Goal: Task Accomplishment & Management: Manage account settings

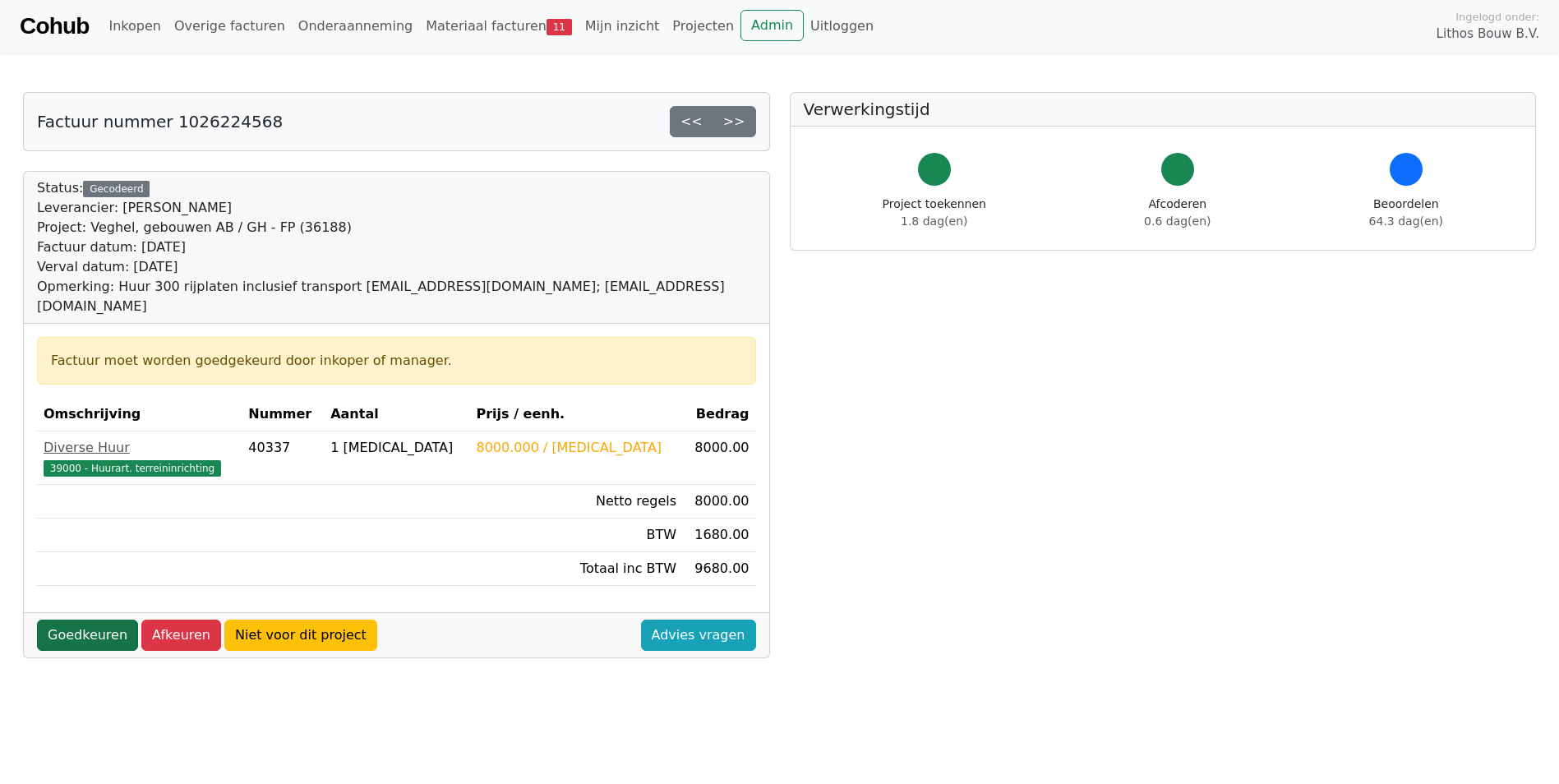
click at [67, 619] on link "Goedkeuren" at bounding box center [87, 634] width 101 height 31
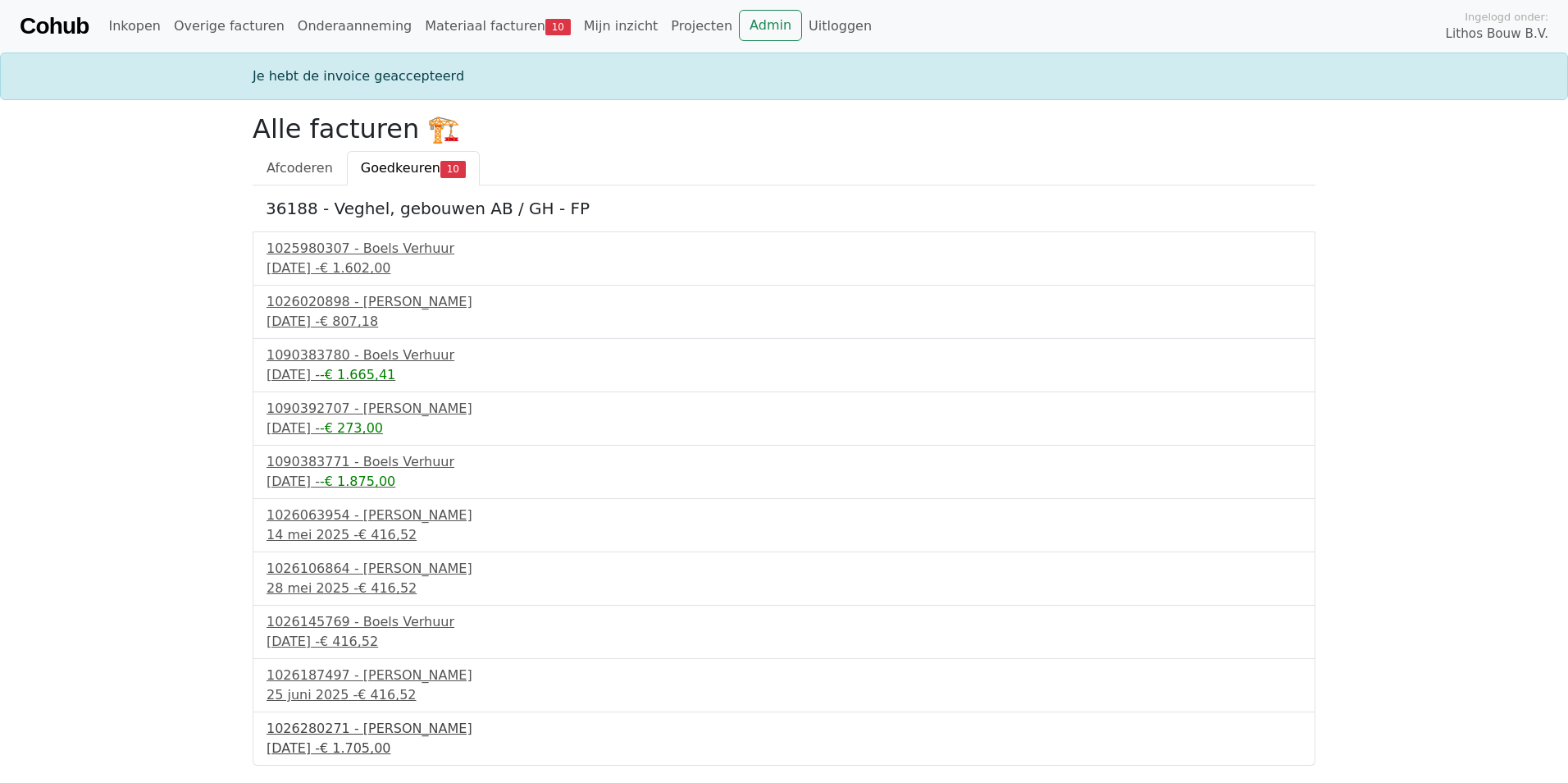
click at [353, 752] on span "€ 1.705,00" at bounding box center [355, 748] width 71 height 15
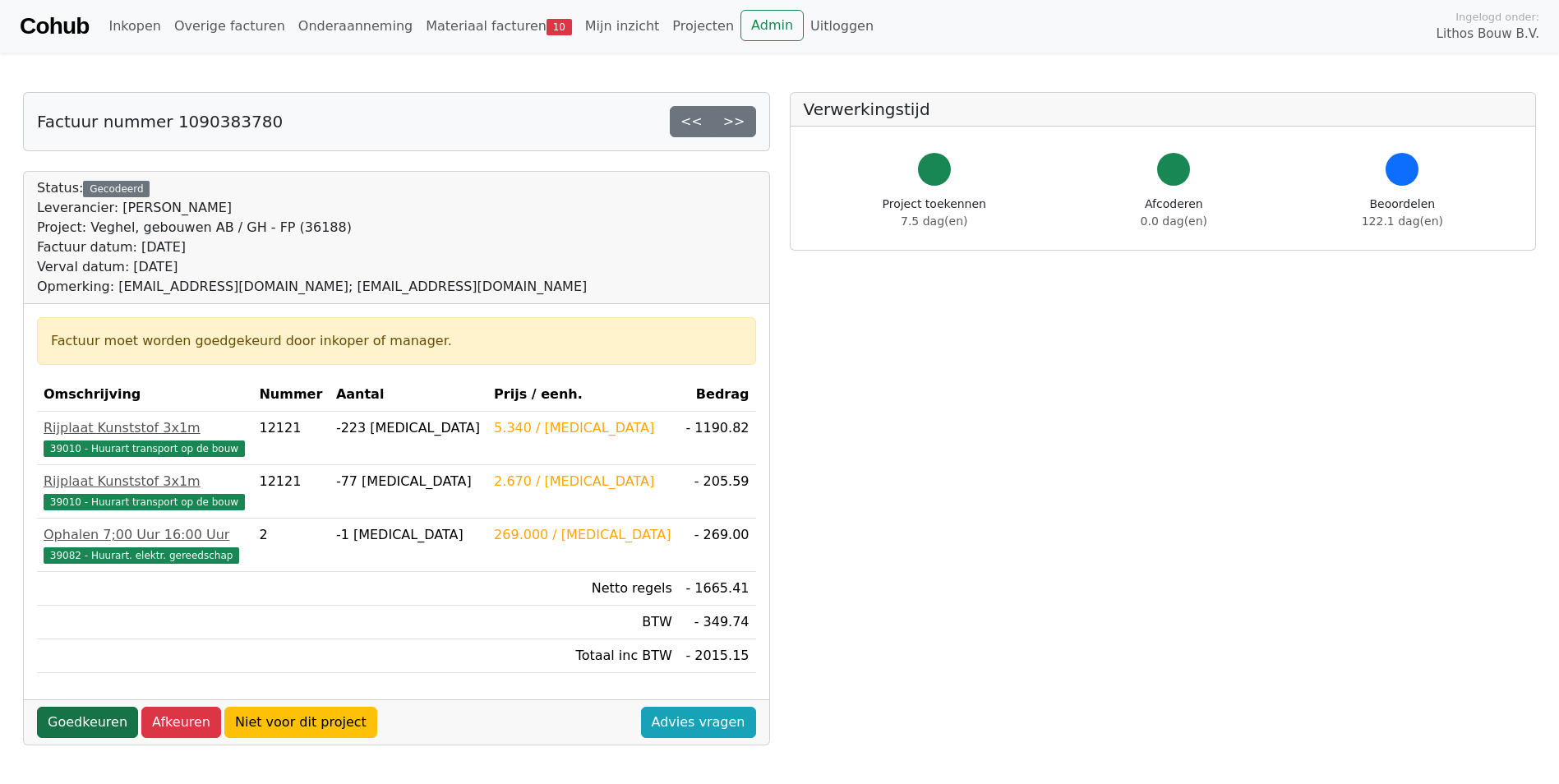
click at [89, 722] on link "Goedkeuren" at bounding box center [87, 721] width 101 height 31
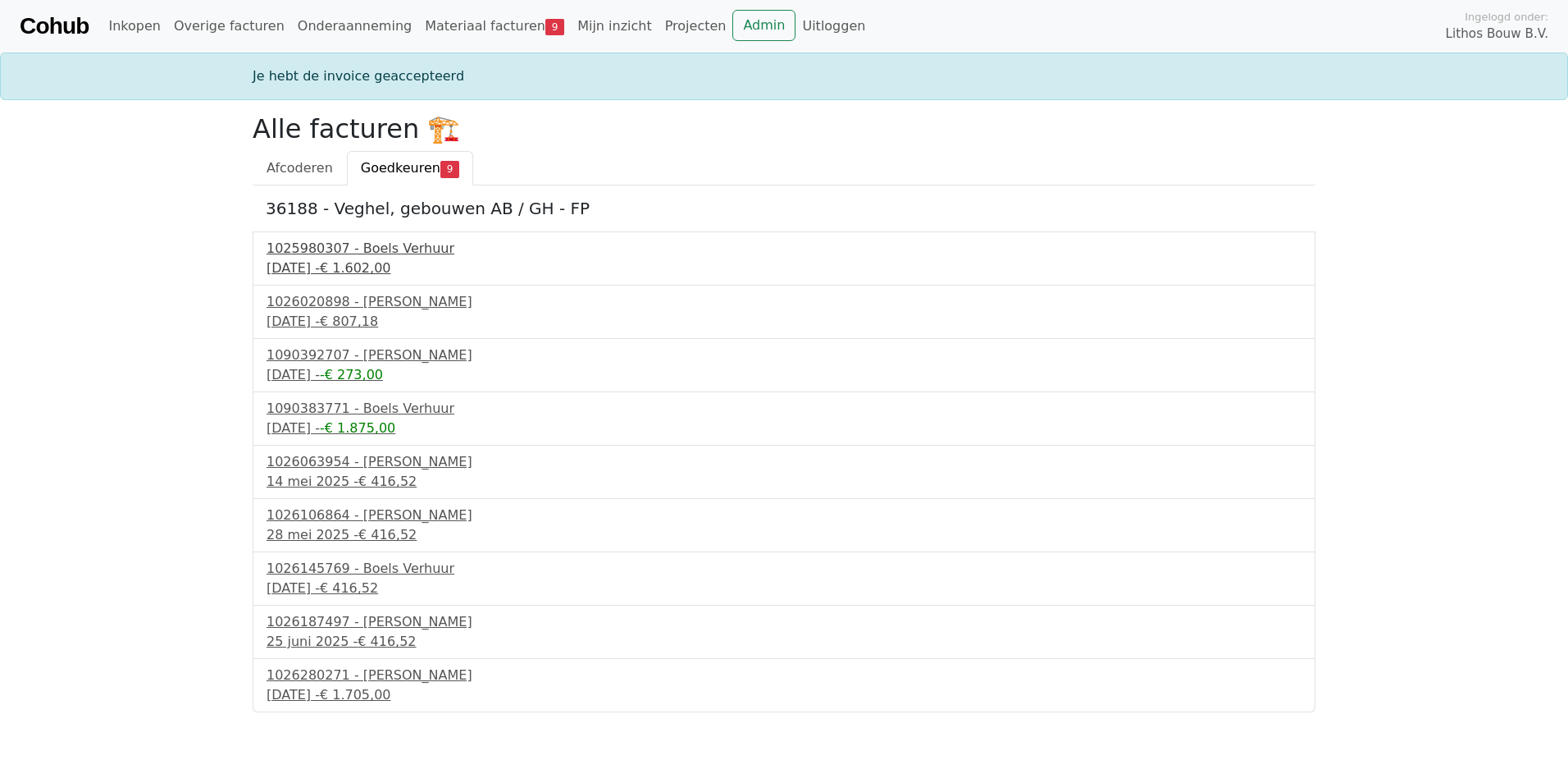
click at [350, 255] on div "1025980307 - Boels Verhuur" at bounding box center [784, 248] width 1034 height 20
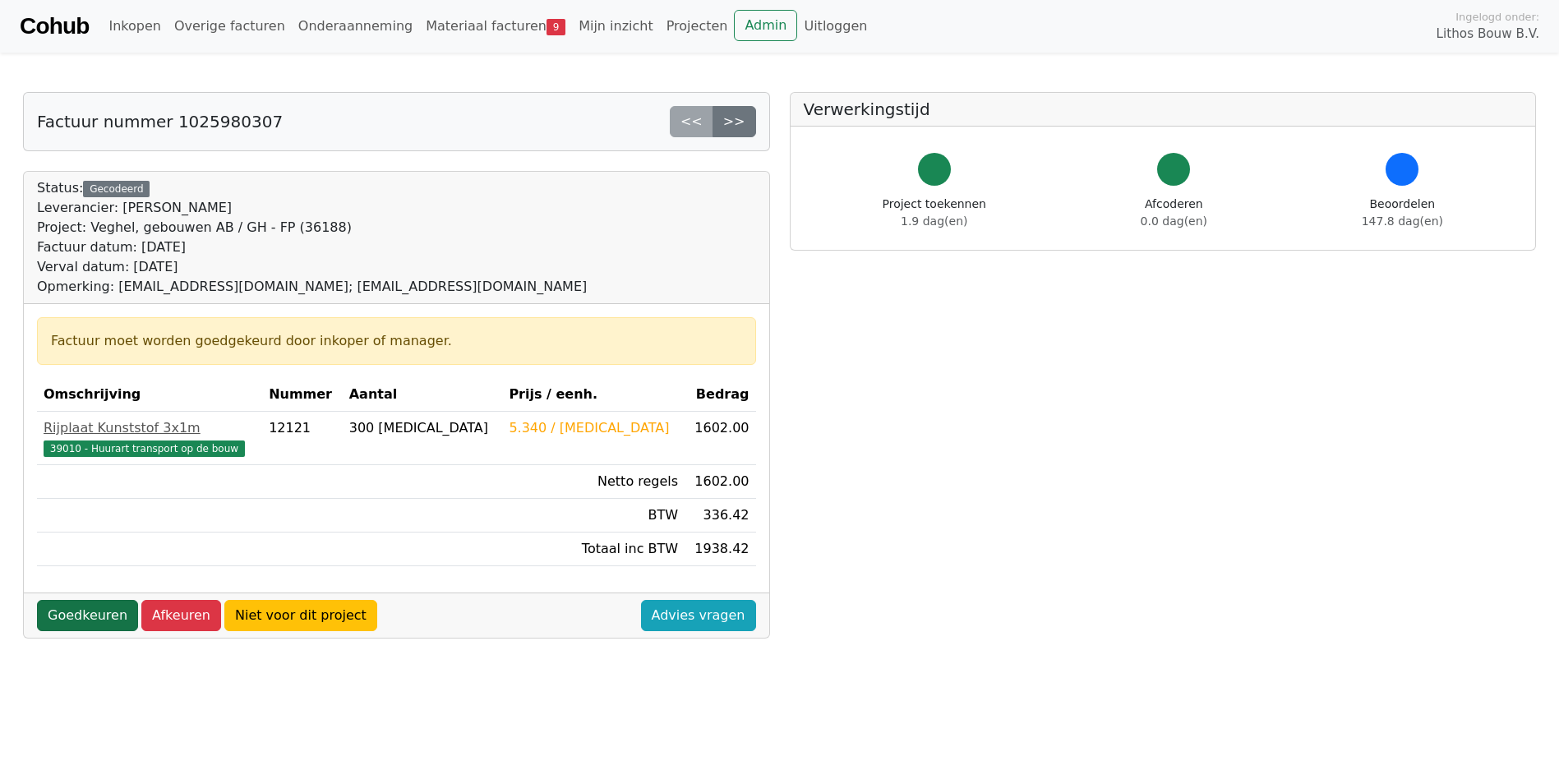
click at [91, 611] on link "Goedkeuren" at bounding box center [87, 615] width 101 height 31
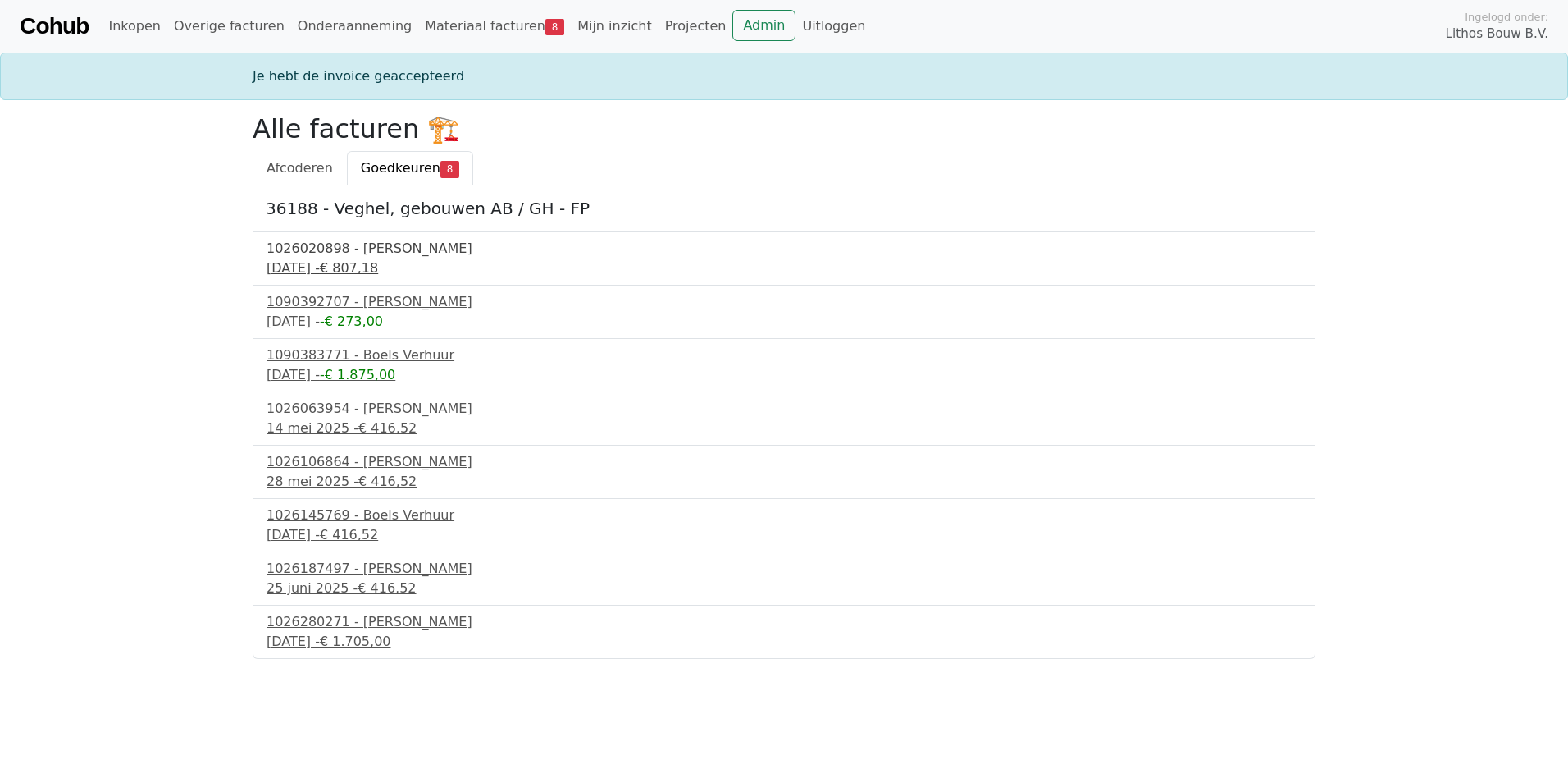
click at [339, 266] on div "30 april 2025 - € 807,18" at bounding box center [784, 268] width 1034 height 20
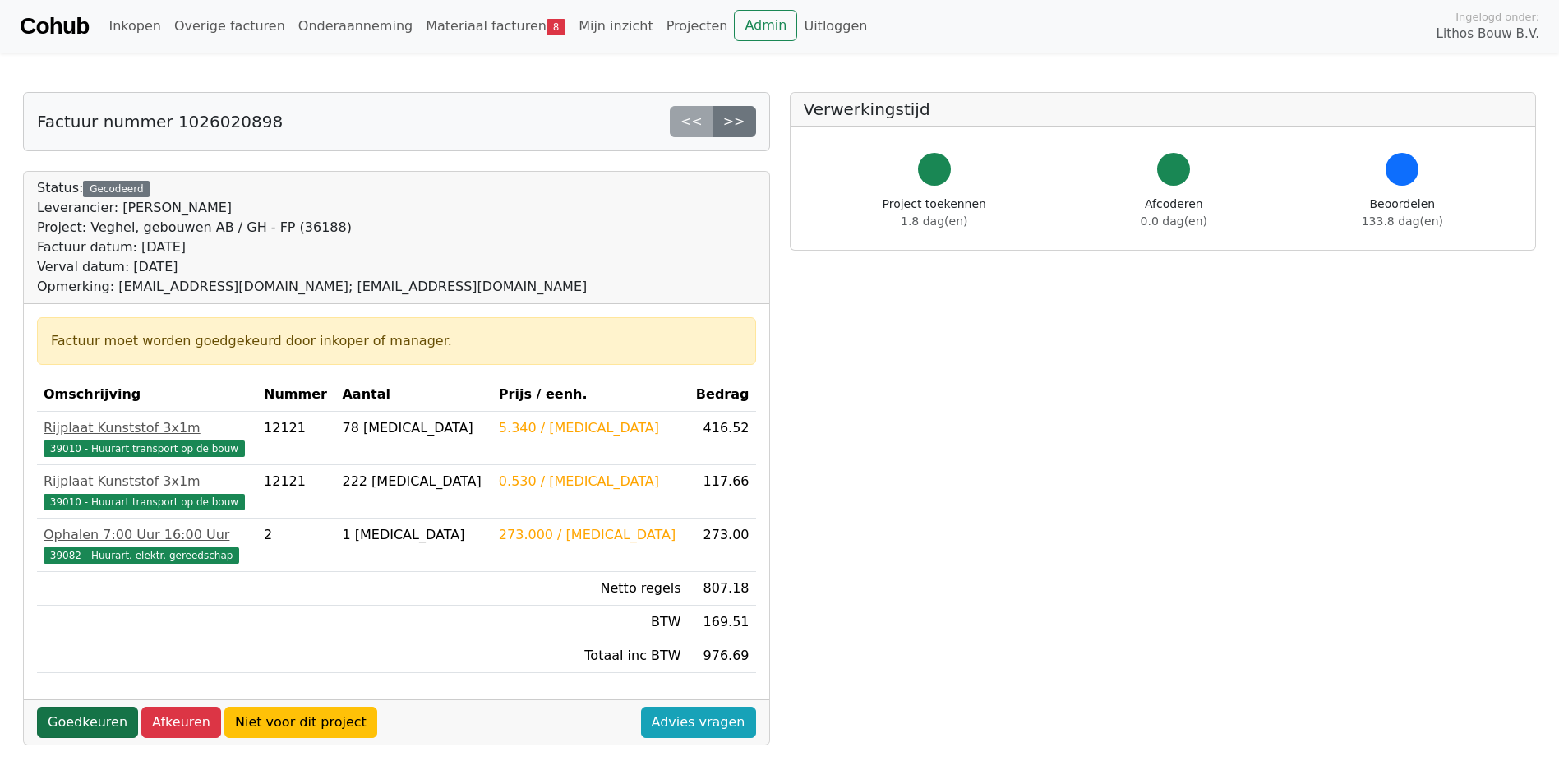
click at [91, 721] on link "Goedkeuren" at bounding box center [87, 721] width 101 height 31
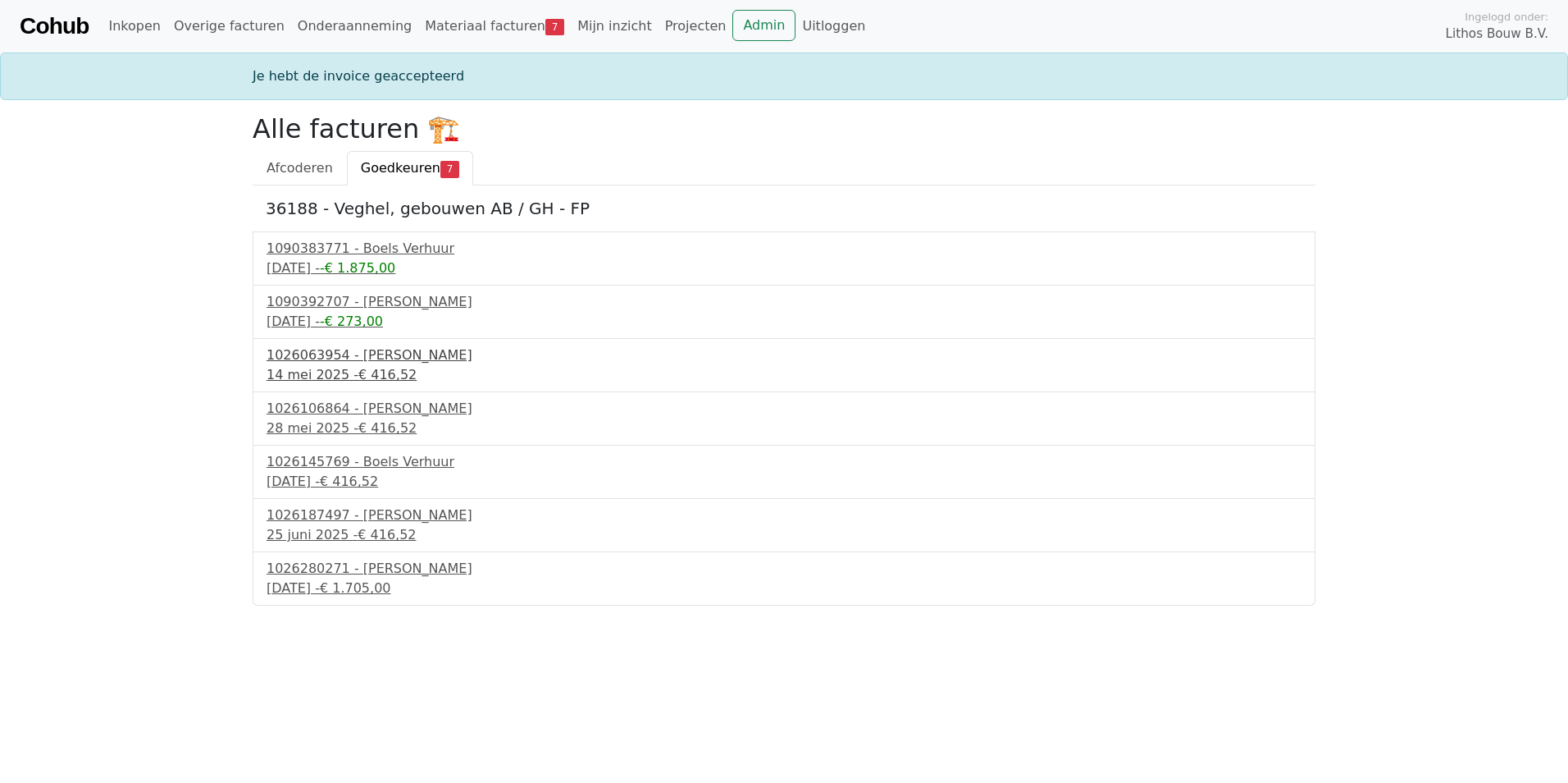
click at [308, 358] on div "1026063954 - [PERSON_NAME]" at bounding box center [784, 355] width 1034 height 20
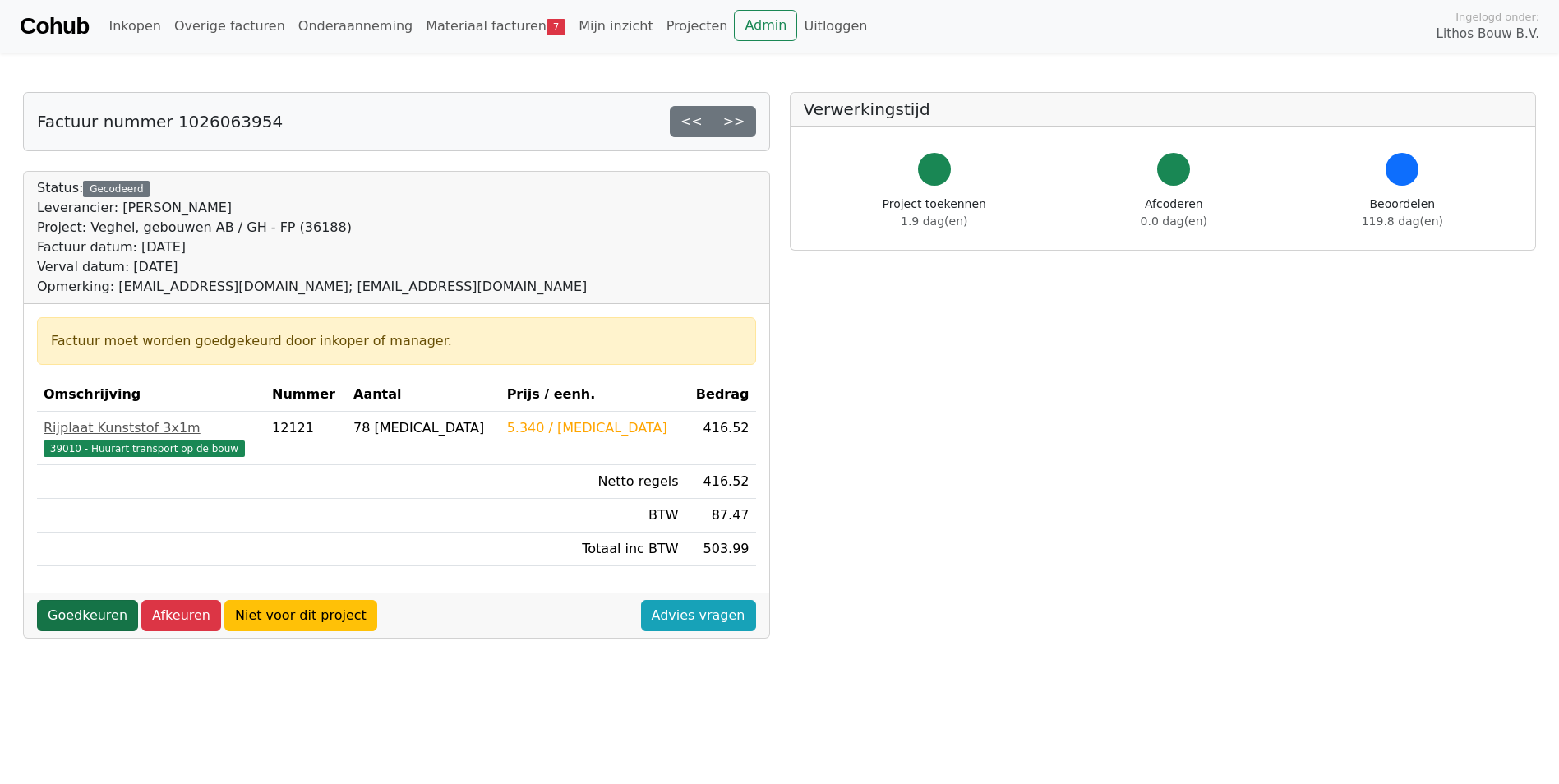
click at [81, 608] on link "Goedkeuren" at bounding box center [87, 615] width 101 height 31
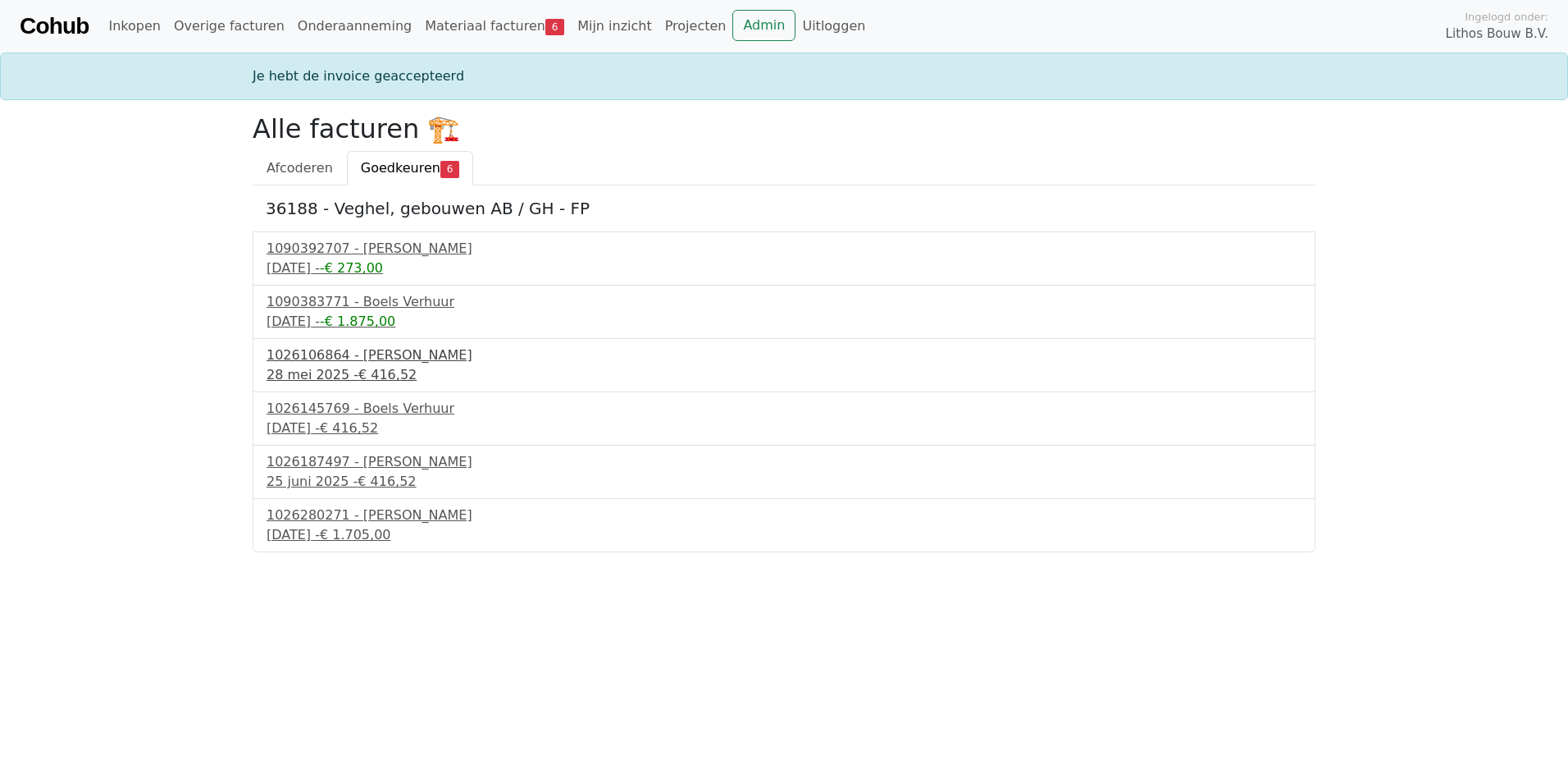
click at [359, 372] on span "€ 416,52" at bounding box center [388, 374] width 59 height 15
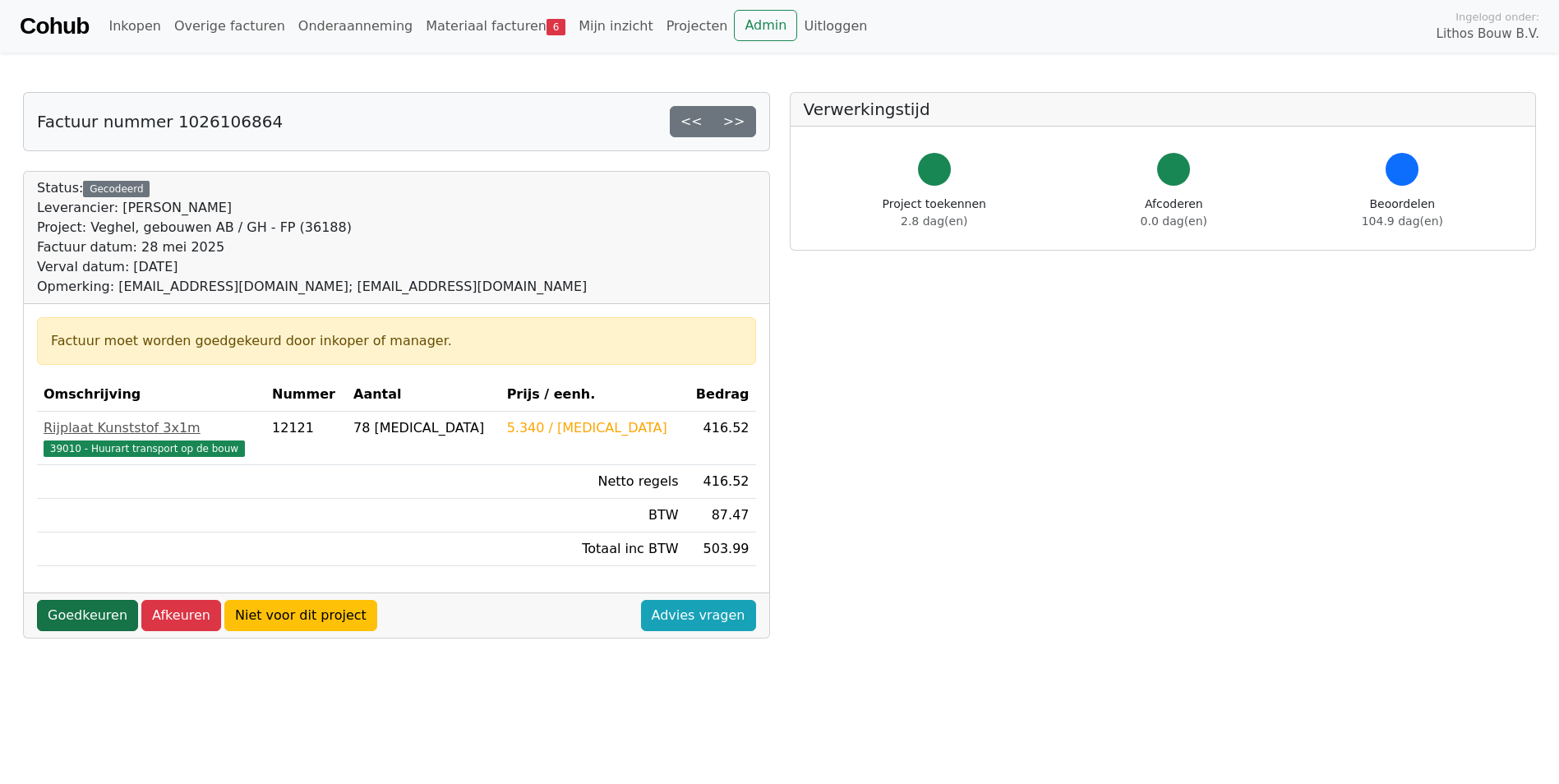
click at [80, 619] on link "Goedkeuren" at bounding box center [87, 615] width 101 height 31
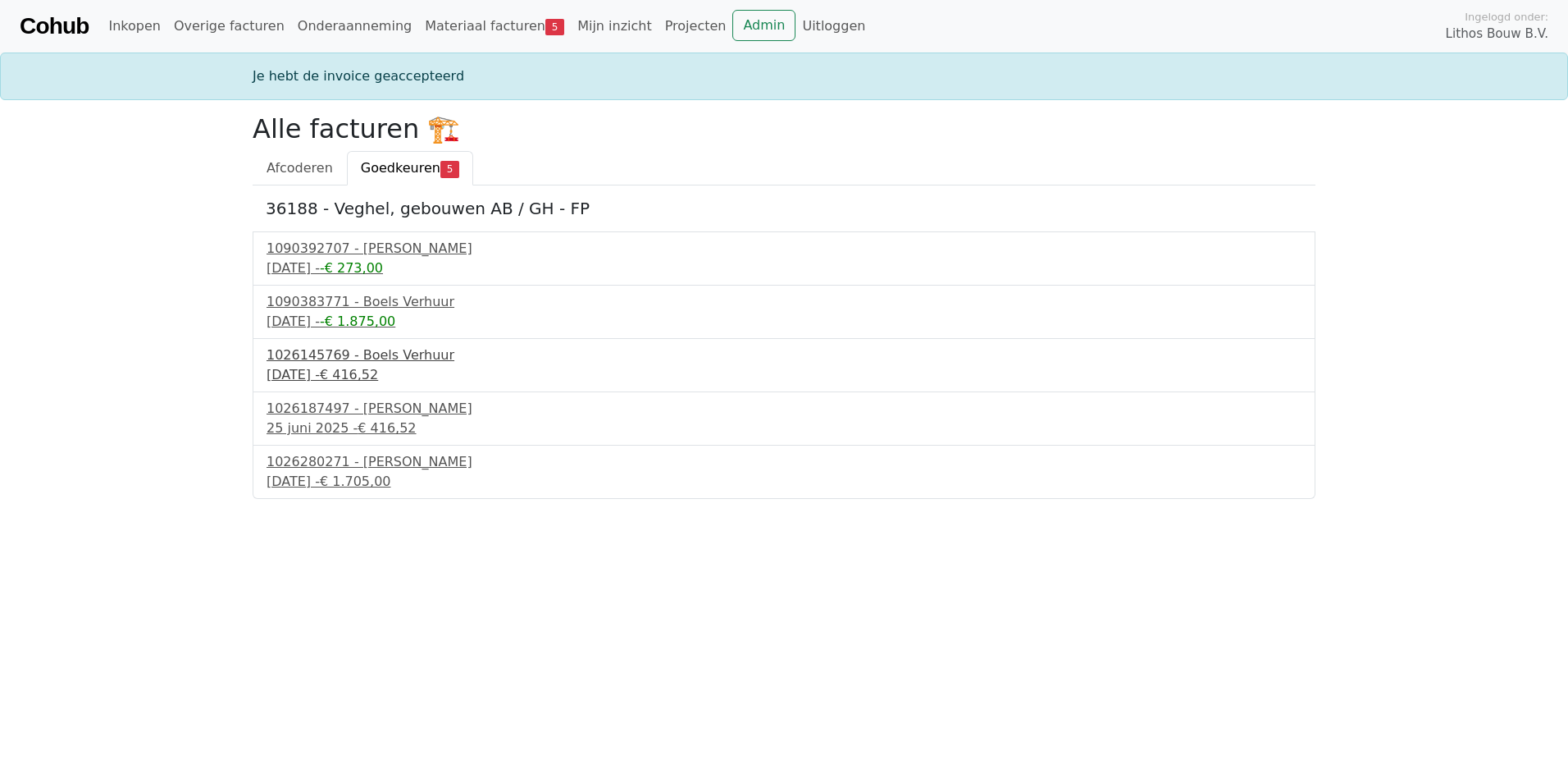
click at [325, 374] on div "[DATE] - € 416,52" at bounding box center [784, 375] width 1034 height 20
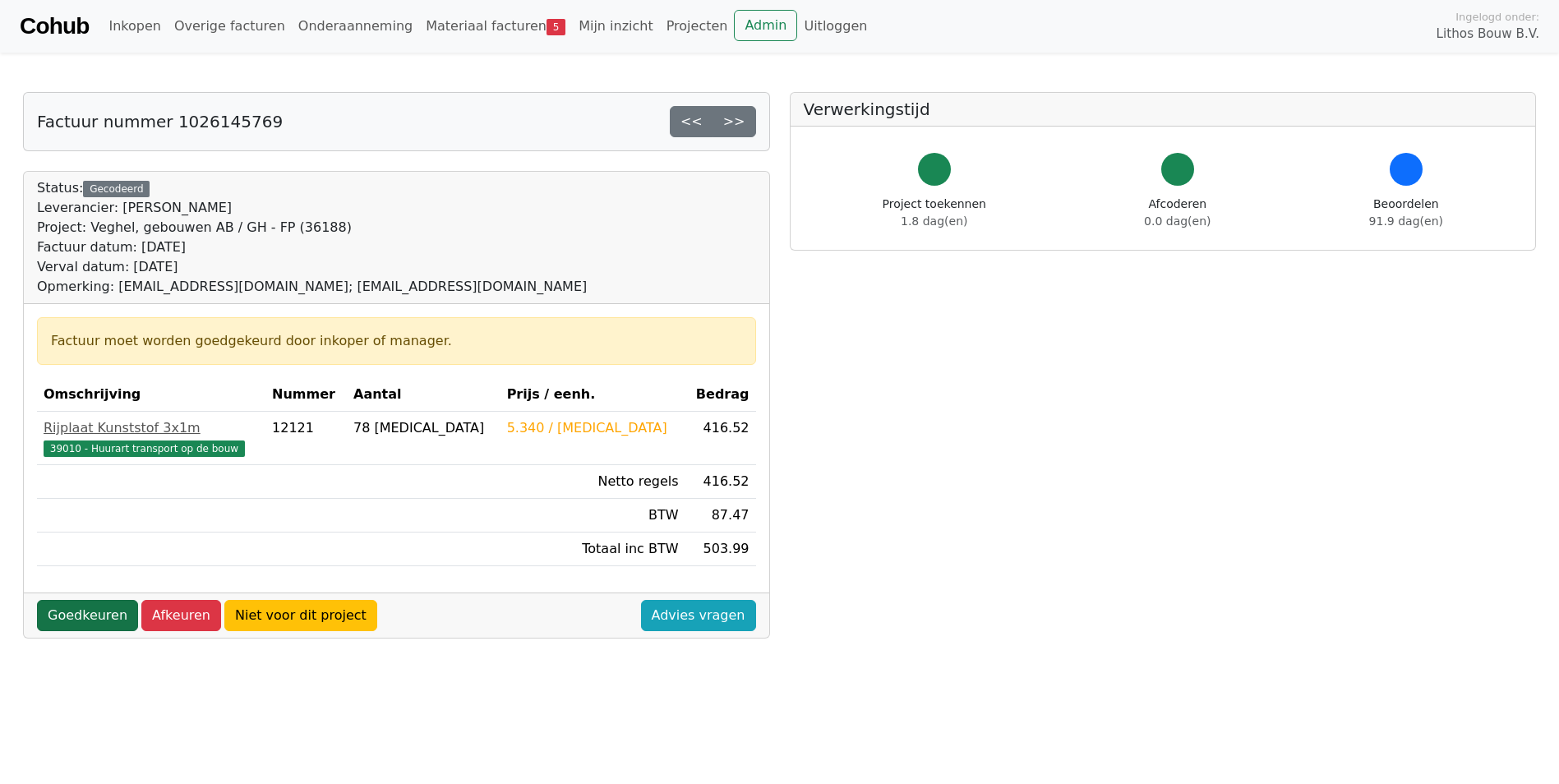
click at [83, 604] on link "Goedkeuren" at bounding box center [87, 615] width 101 height 31
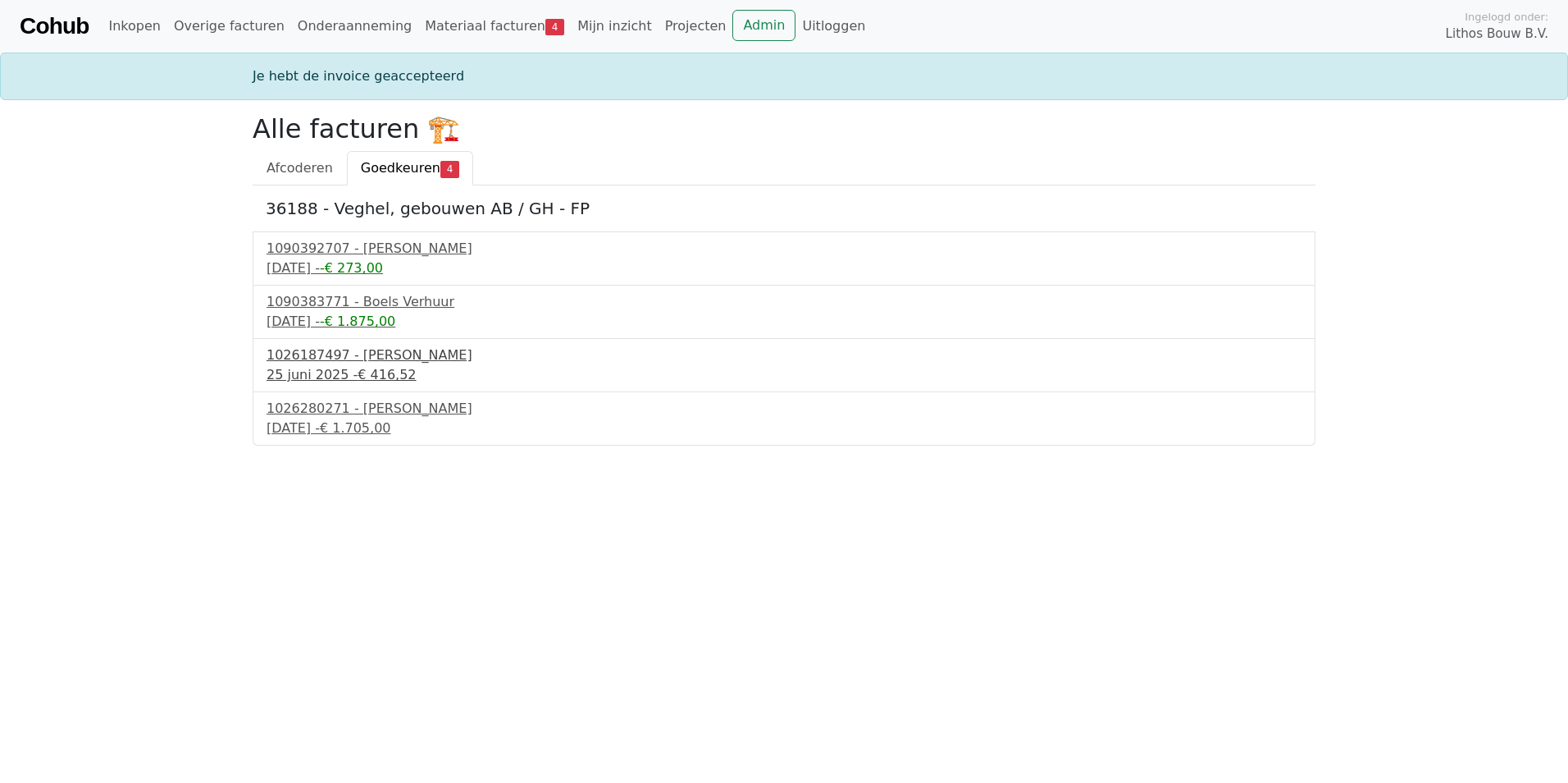
click at [361, 362] on div "1026187497 - [PERSON_NAME]" at bounding box center [784, 355] width 1034 height 20
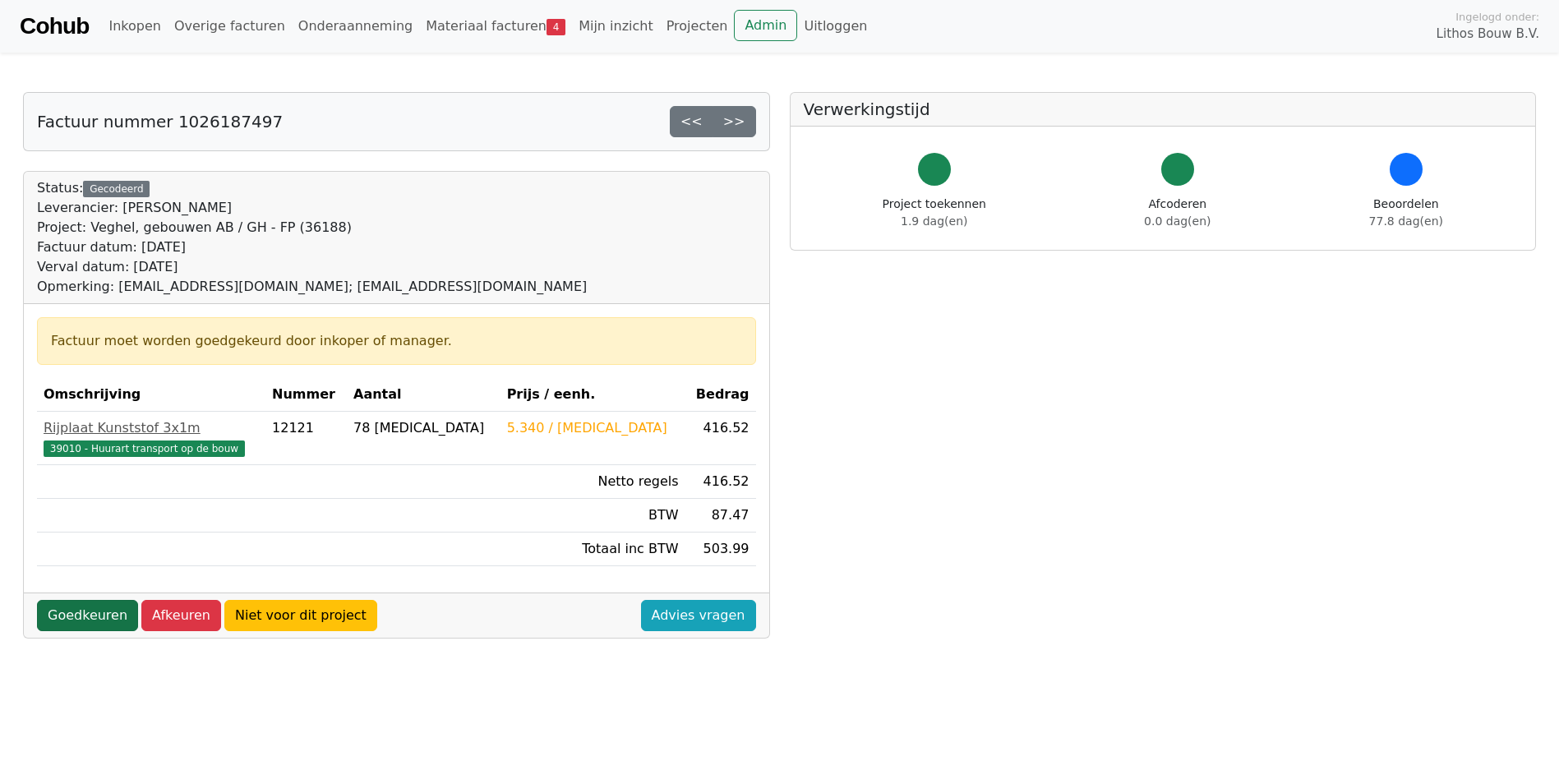
click at [77, 615] on link "Goedkeuren" at bounding box center [87, 615] width 101 height 31
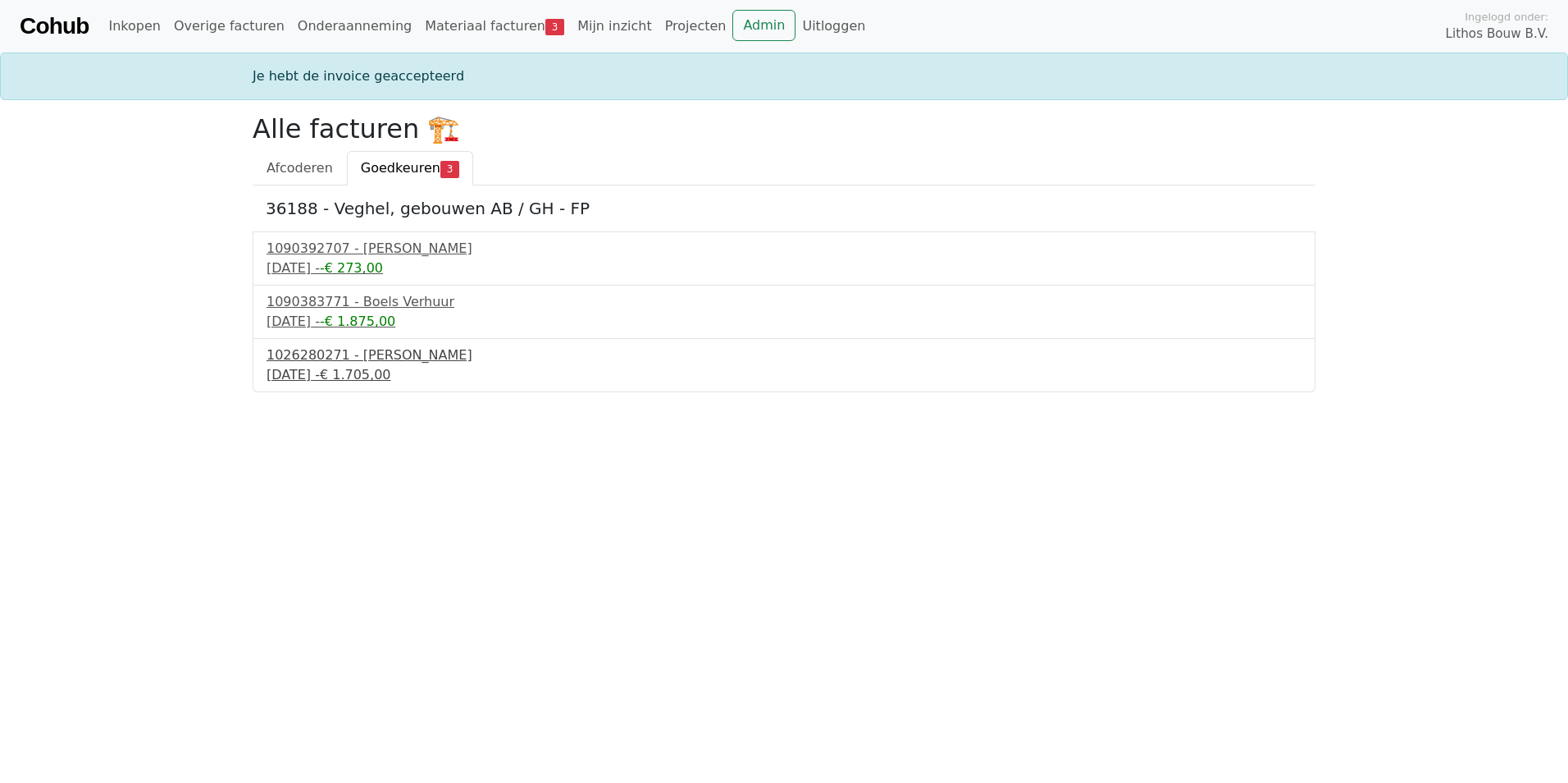
click at [359, 371] on span "€ 1.705,00" at bounding box center [355, 374] width 71 height 15
